Goal: Transaction & Acquisition: Purchase product/service

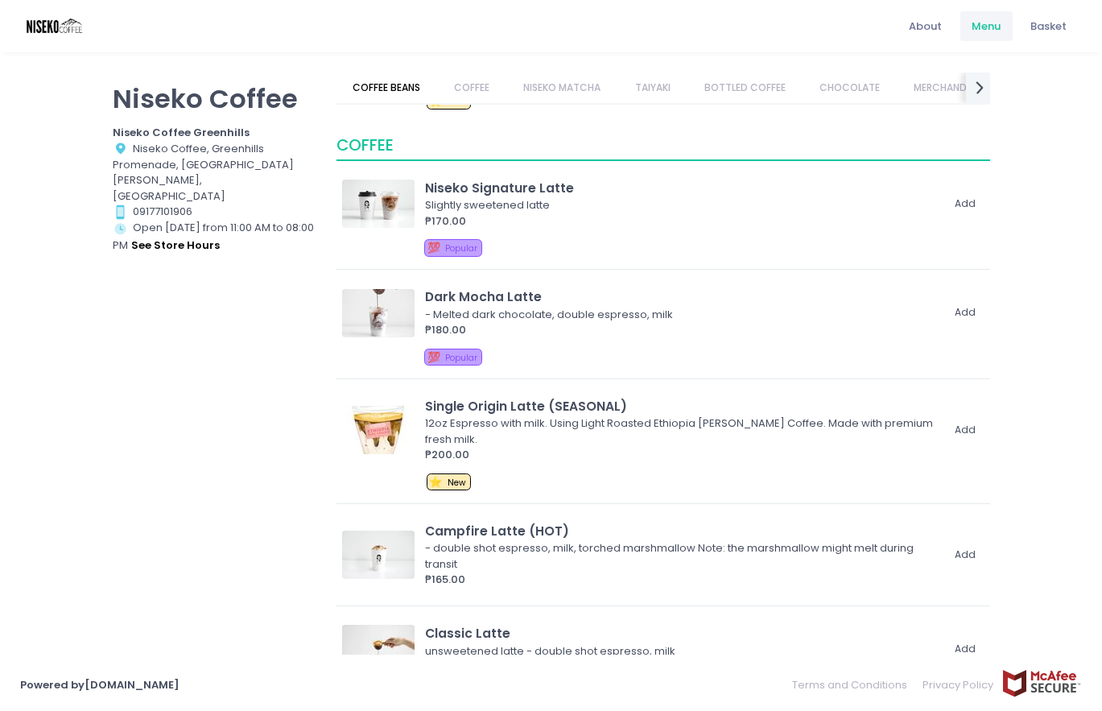
scroll to position [72, 0]
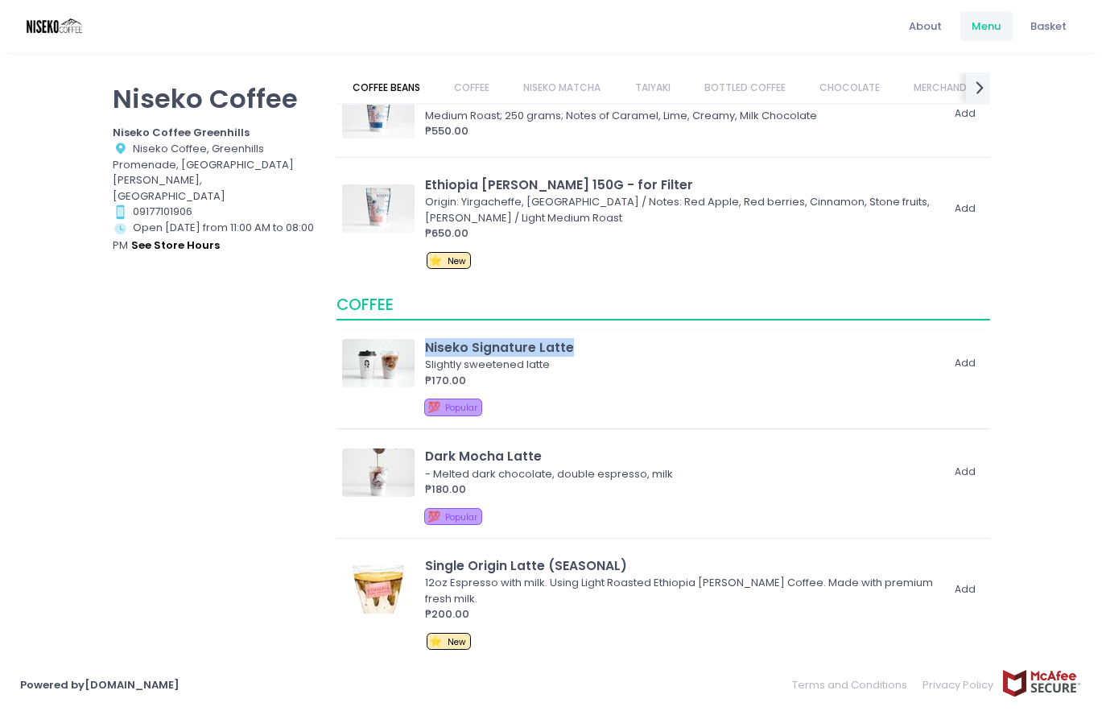
drag, startPoint x: 580, startPoint y: 345, endPoint x: 426, endPoint y: 348, distance: 154.6
click at [426, 348] on div "Niseko Signature Latte" at bounding box center [683, 347] width 516 height 19
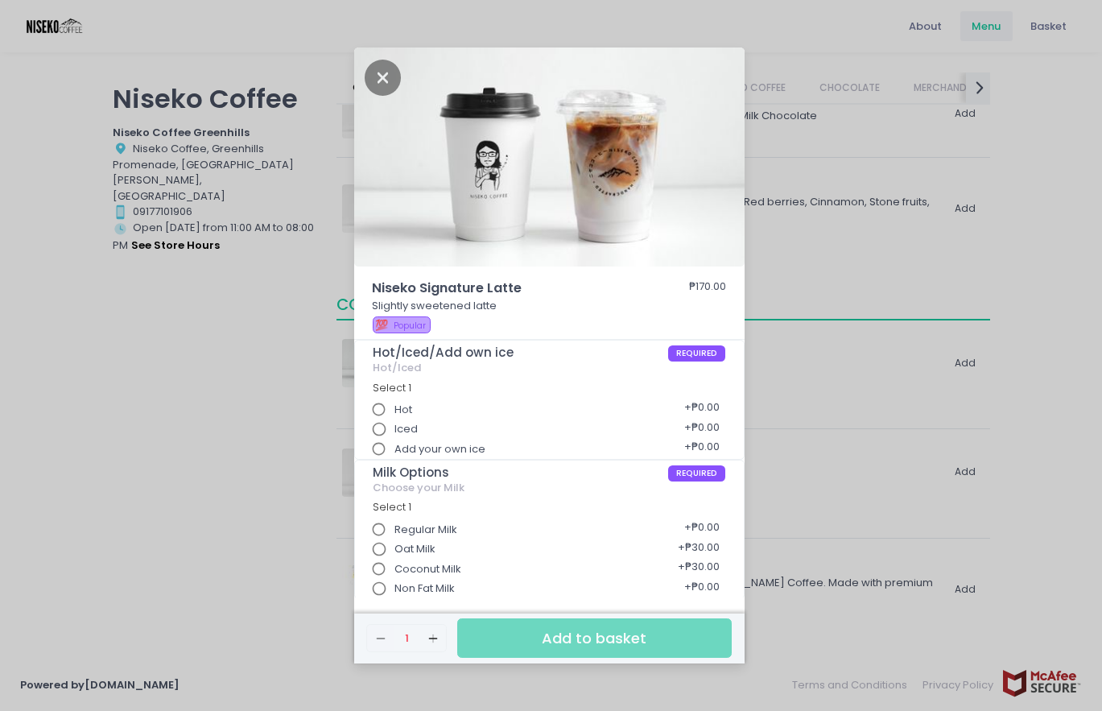
copy div "Niseko Signature Latte"
click at [922, 427] on div "Niseko Signature Latte ₱170.00 Slightly sweetened latte 💯 Popular Hot/Iced/Add …" at bounding box center [551, 355] width 1102 height 711
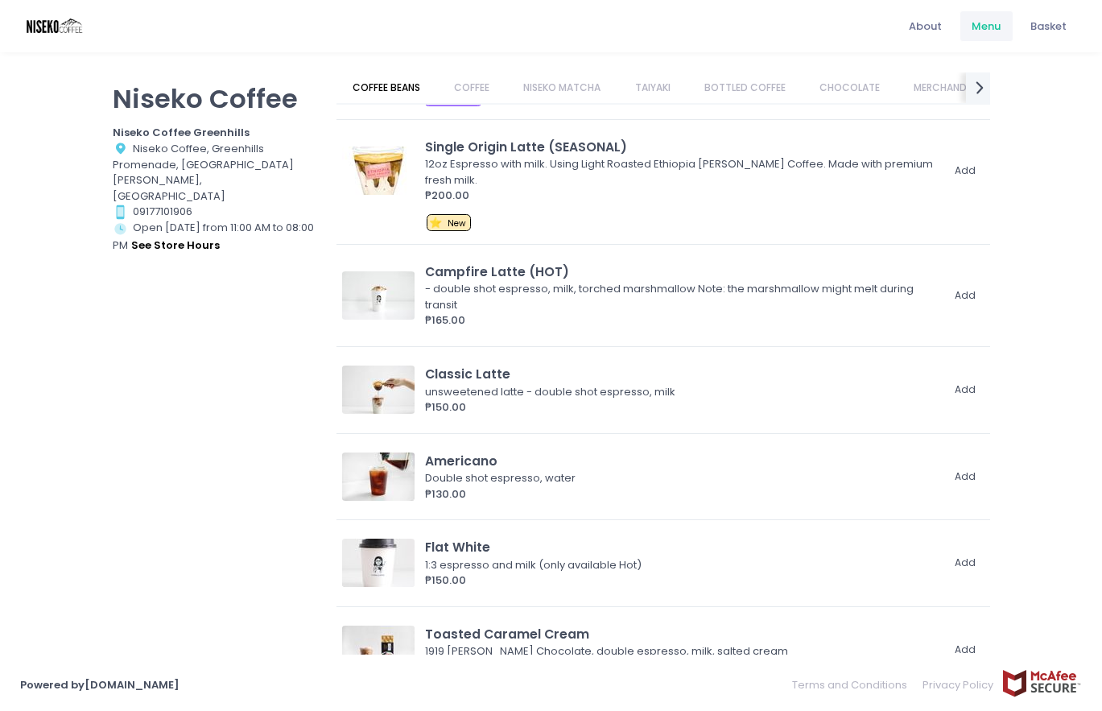
scroll to position [495, 0]
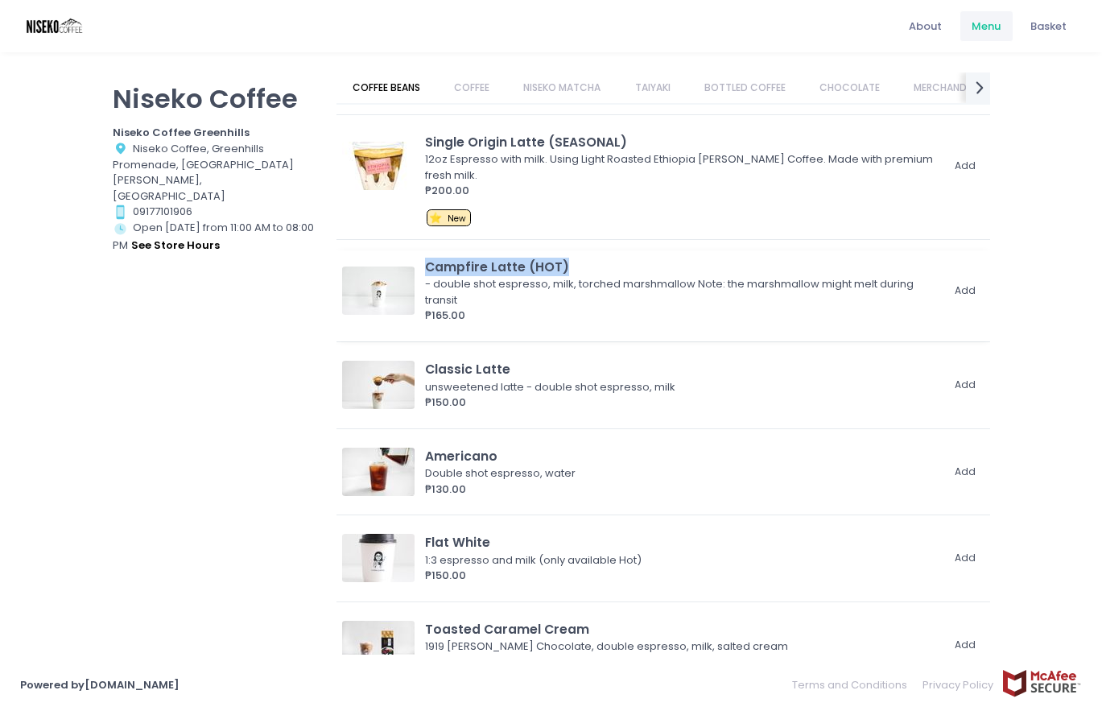
drag, startPoint x: 612, startPoint y: 272, endPoint x: 425, endPoint y: 271, distance: 186.7
click at [425, 271] on div "Campfire Latte (HOT)" at bounding box center [683, 267] width 516 height 19
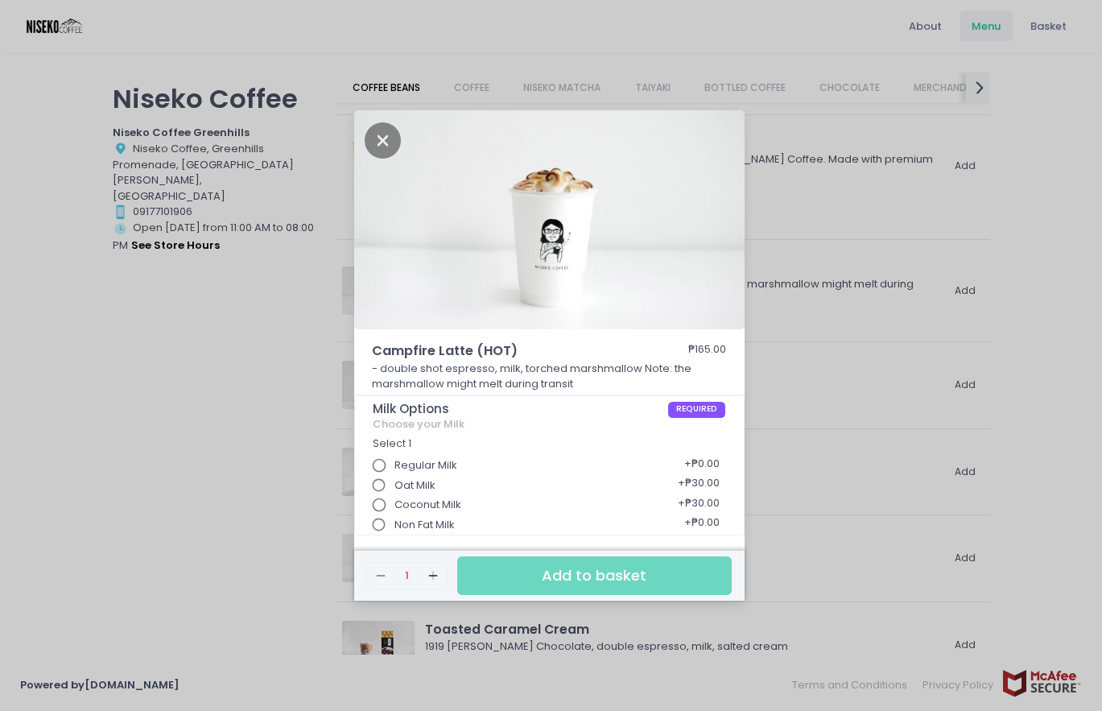
copy div "Campfire Latte (HOT)"
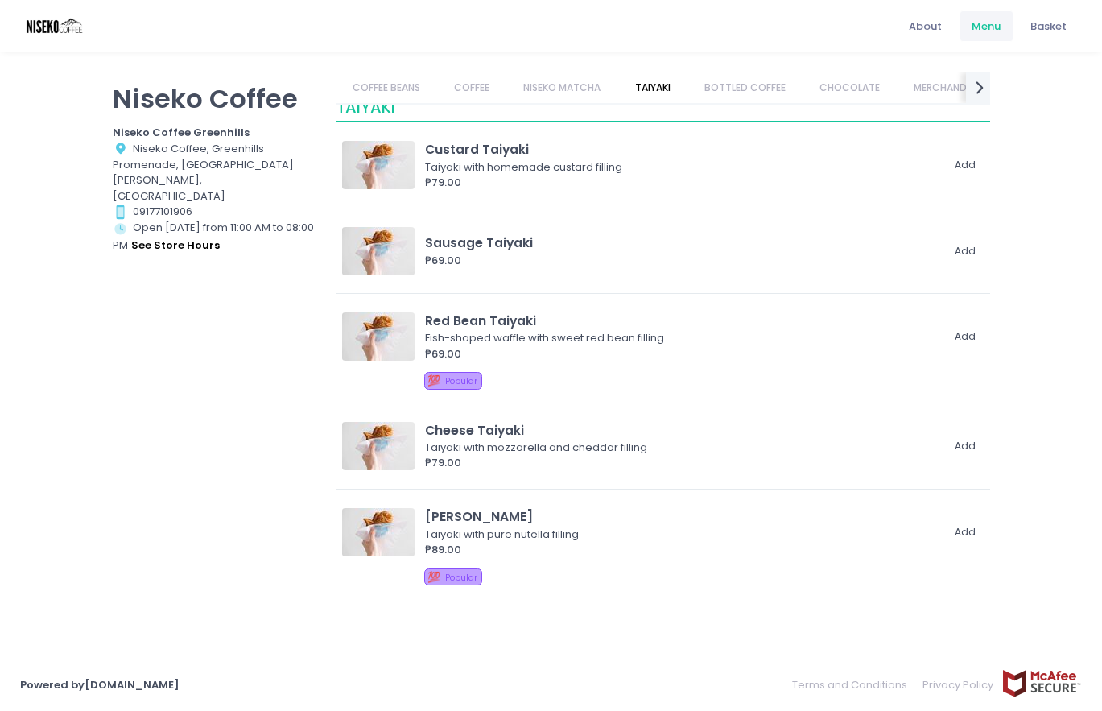
scroll to position [1461, 0]
